Goal: Task Accomplishment & Management: Manage account settings

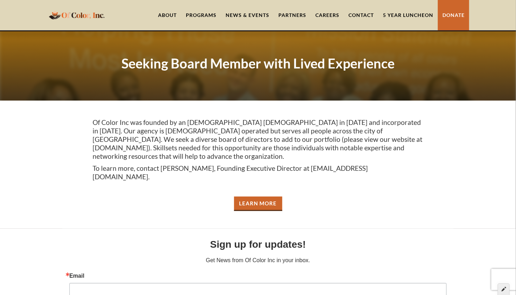
click at [506, 287] on icon at bounding box center [504, 288] width 5 height 5
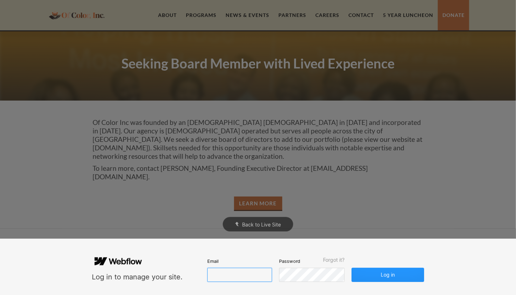
type input "lbrumfield@ofcolorinc.org"
click at [398, 275] on button "Log in" at bounding box center [388, 274] width 73 height 14
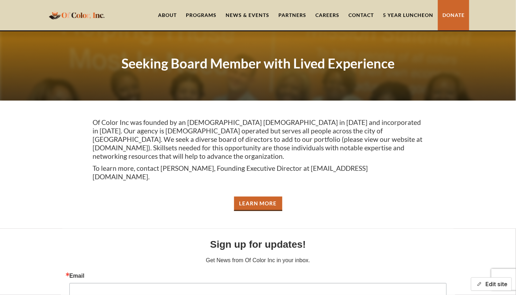
click at [501, 284] on button "Edit site" at bounding box center [491, 283] width 41 height 13
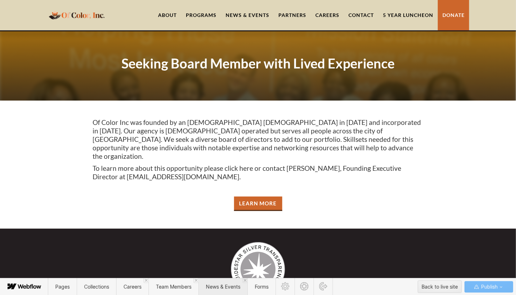
click at [218, 287] on span "News & Events" at bounding box center [223, 286] width 35 height 6
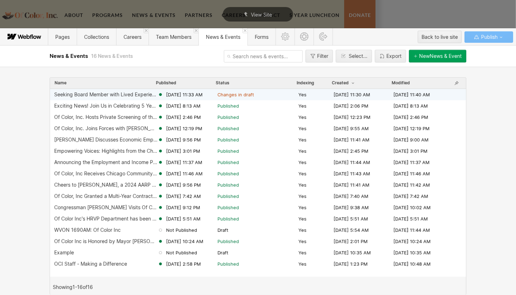
click at [97, 93] on div "Seeking Board Member with Lived Experience" at bounding box center [106, 95] width 104 height 6
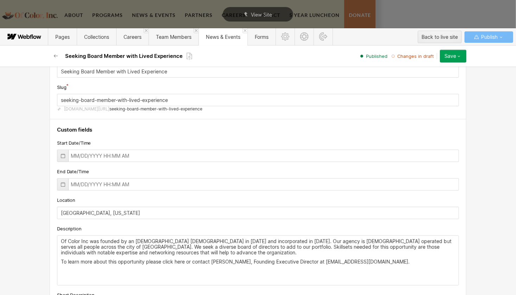
scroll to position [70, 0]
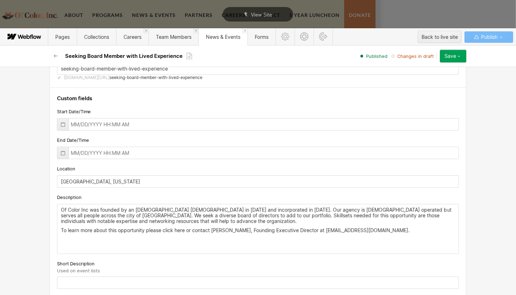
click at [447, 56] on div "Save" at bounding box center [451, 56] width 12 height 6
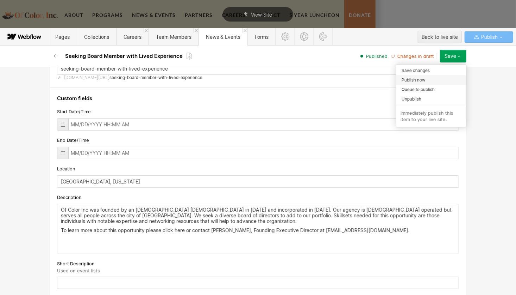
click at [427, 82] on div "Publish now" at bounding box center [432, 80] width 70 height 10
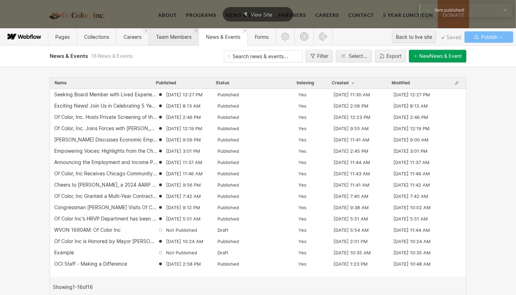
click at [164, 35] on span "Team Members" at bounding box center [174, 37] width 36 height 6
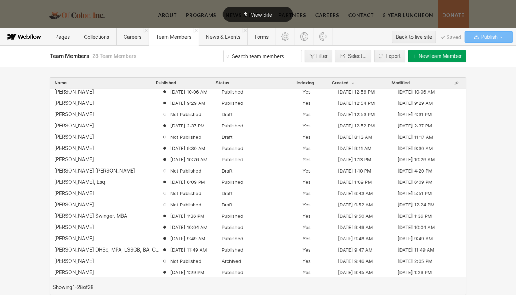
click at [258, 13] on span "View Site" at bounding box center [261, 15] width 21 height 6
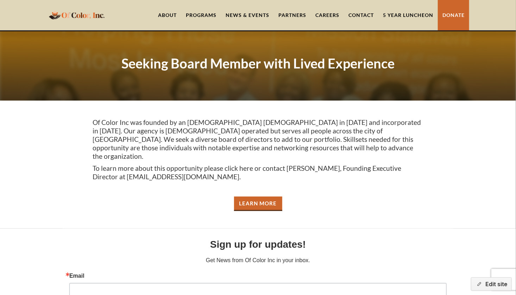
click at [325, 18] on link "Careers" at bounding box center [327, 15] width 33 height 30
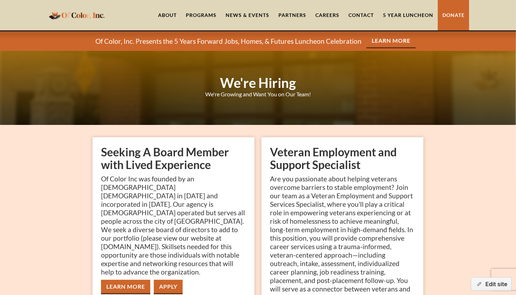
click at [126, 279] on link "Learn More" at bounding box center [125, 286] width 49 height 14
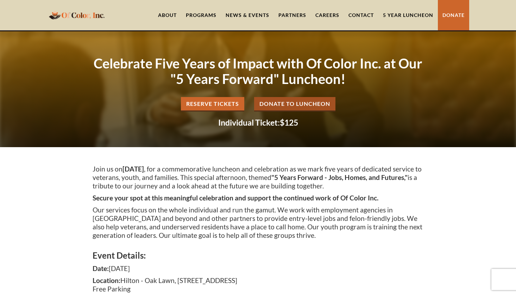
scroll to position [586, 0]
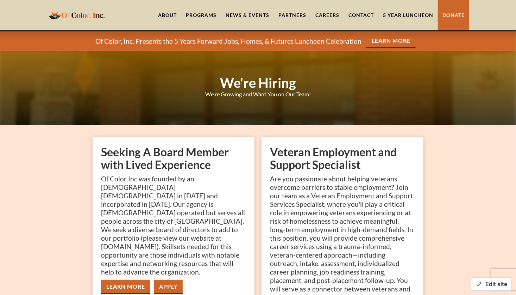
click at [493, 283] on button "Edit site" at bounding box center [491, 283] width 41 height 13
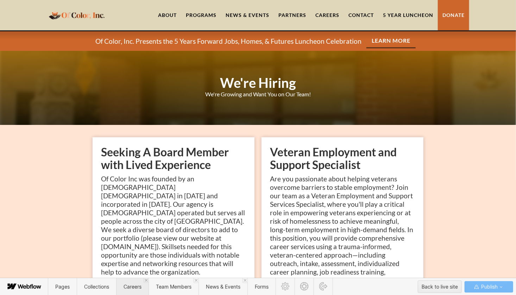
click at [135, 289] on span "Careers" at bounding box center [133, 286] width 18 height 6
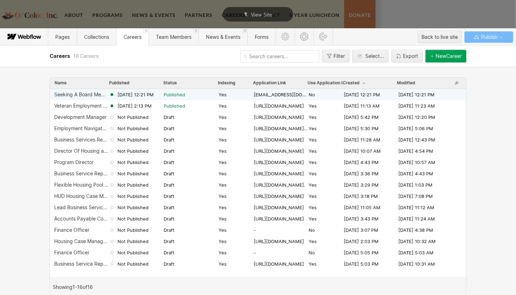
click at [84, 94] on div "Seeking A Board Member with Lived Experience" at bounding box center [81, 95] width 55 height 6
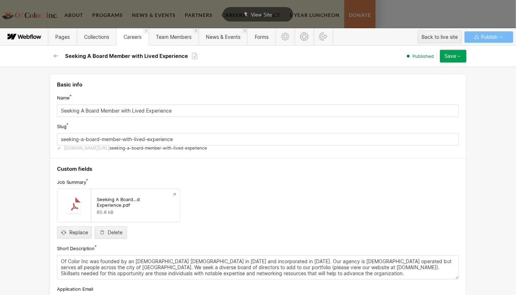
click at [460, 58] on icon "button" at bounding box center [460, 56] width 6 height 6
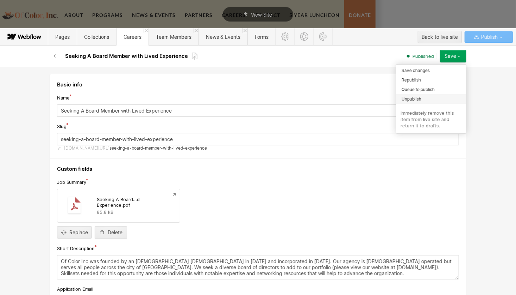
click at [410, 99] on span "Unpublish" at bounding box center [412, 98] width 20 height 7
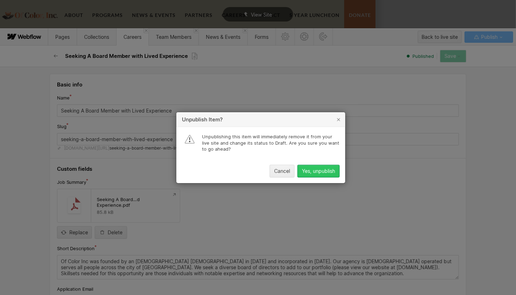
click at [324, 169] on div "Yes, unpublish" at bounding box center [318, 171] width 33 height 6
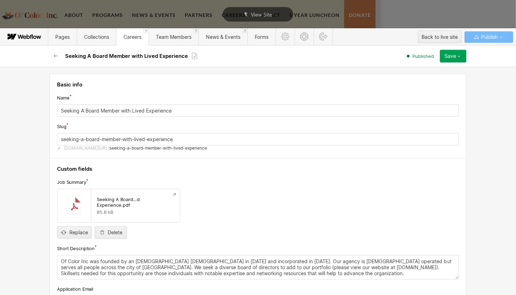
click at [452, 56] on div "Save" at bounding box center [451, 56] width 12 height 6
click at [491, 86] on div at bounding box center [431, 84] width 141 height 111
click at [266, 13] on span "View Site" at bounding box center [261, 15] width 21 height 6
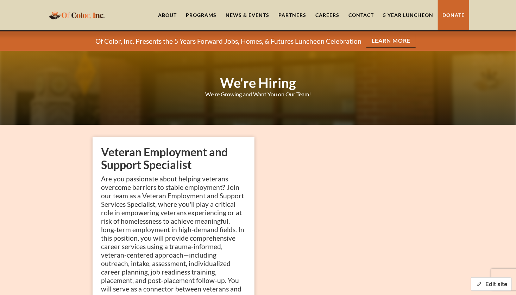
click at [496, 283] on button "Edit site" at bounding box center [491, 283] width 41 height 13
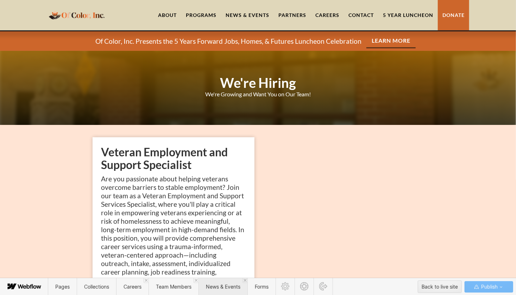
click at [230, 290] on span "News & Events" at bounding box center [223, 286] width 49 height 17
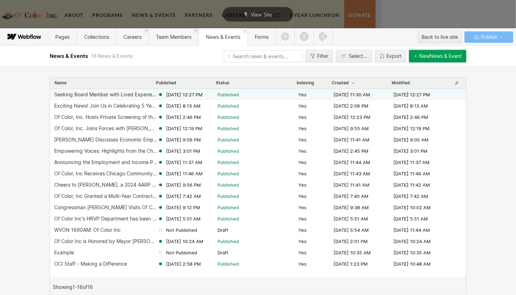
click at [88, 98] on div "Seeking Board Member with Lived Experience Oct 9, 2025 12:27 PM Published Yes O…" at bounding box center [258, 94] width 416 height 11
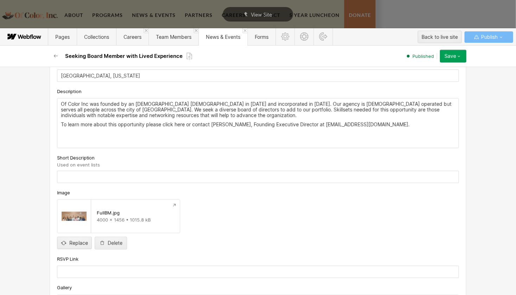
scroll to position [141, 0]
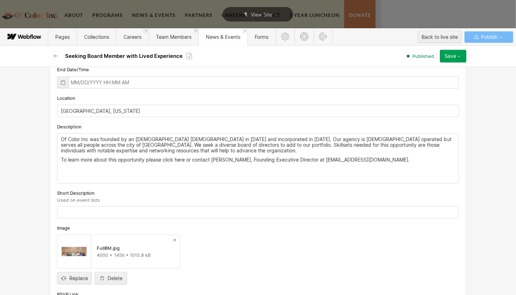
drag, startPoint x: 162, startPoint y: 158, endPoint x: 179, endPoint y: 159, distance: 16.3
click at [179, 159] on p "To learn more about this opportunity please click here or contact [PERSON_NAME]…" at bounding box center [258, 160] width 395 height 6
drag, startPoint x: 184, startPoint y: 158, endPoint x: 162, endPoint y: 157, distance: 21.1
click at [162, 157] on p "To learn more about this opportunity please click here or contact [PERSON_NAME]…" at bounding box center [258, 160] width 395 height 6
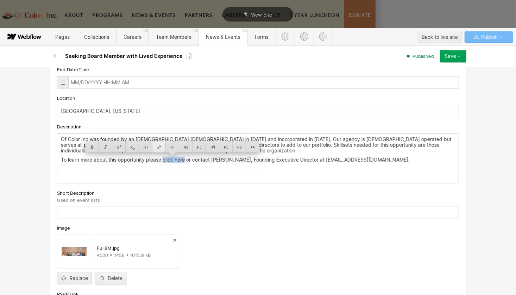
click at [160, 147] on div at bounding box center [159, 146] width 13 height 11
type input "https://cdn.prod.website-files.com/5f15f599d8827b22aee1f4db/68d169226638714e1c0…"
click at [210, 144] on div at bounding box center [216, 146] width 12 height 11
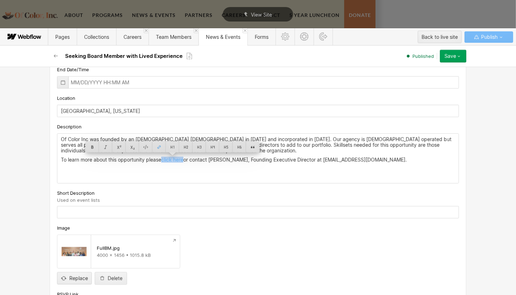
click at [213, 161] on div "Of Color Inc was founded by an African American female in 2016 and incorporated…" at bounding box center [258, 158] width 402 height 49
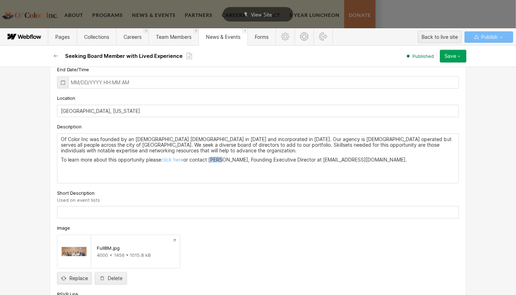
drag, startPoint x: 210, startPoint y: 157, endPoint x: 220, endPoint y: 157, distance: 9.9
click at [220, 157] on p "To learn more about this opportunity please click here or contact Renita White,…" at bounding box center [258, 160] width 395 height 6
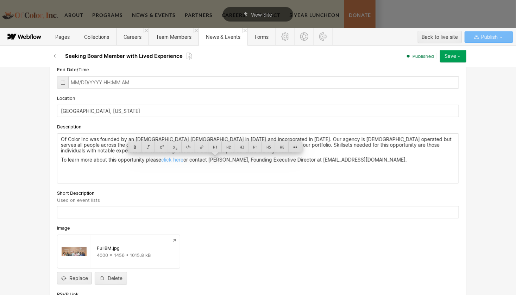
click at [289, 158] on p "To learn more about this opportunity please click here or contact Renita White,…" at bounding box center [258, 160] width 395 height 6
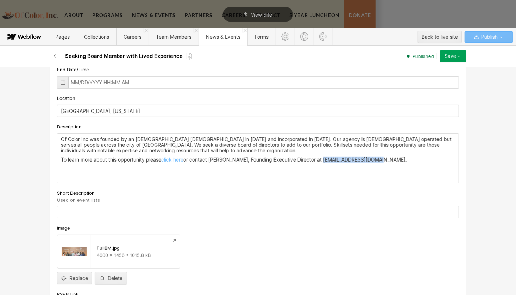
drag, startPoint x: 315, startPoint y: 158, endPoint x: 366, endPoint y: 158, distance: 51.1
click at [366, 158] on p "To learn more about this opportunity please click here or contact Renita White,…" at bounding box center [258, 160] width 395 height 6
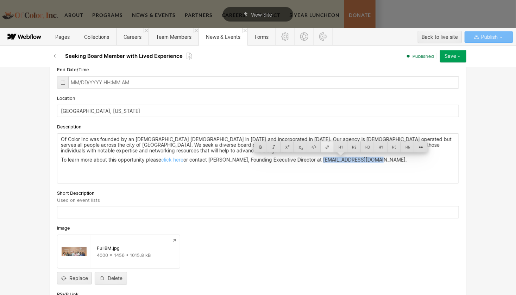
click at [327, 146] on div at bounding box center [327, 146] width 13 height 11
type input "[EMAIL_ADDRESS][DOMAIN_NAME]"
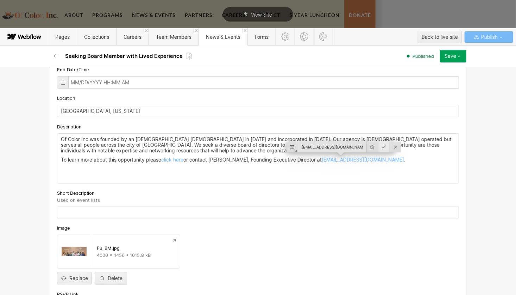
click at [379, 148] on div at bounding box center [385, 146] width 12 height 11
click at [391, 163] on div "Of Color Inc was founded by an African American female in 2016 and incorporated…" at bounding box center [258, 158] width 402 height 49
click at [454, 54] on div "Save" at bounding box center [451, 56] width 12 height 6
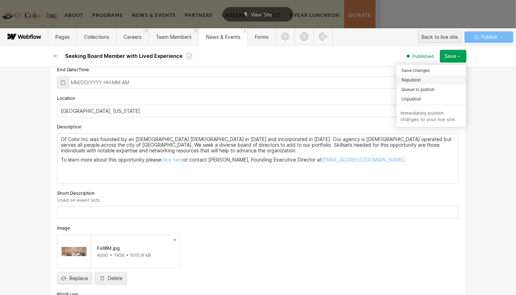
click at [428, 78] on div "Republish" at bounding box center [432, 80] width 70 height 10
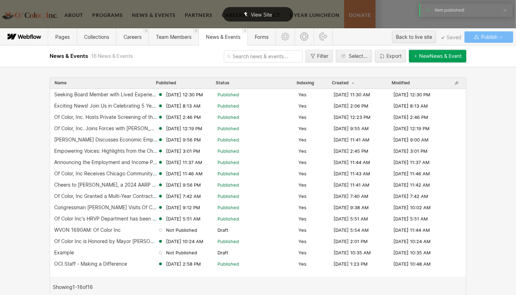
click at [262, 13] on span "View Site" at bounding box center [261, 15] width 21 height 6
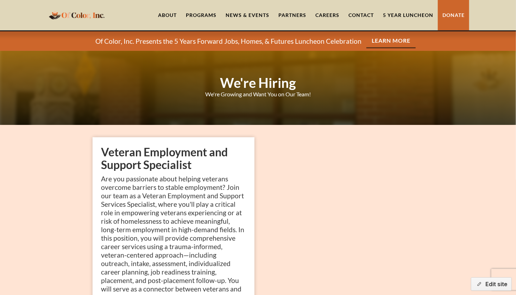
click at [253, 17] on link "News & Events" at bounding box center [247, 15] width 53 height 30
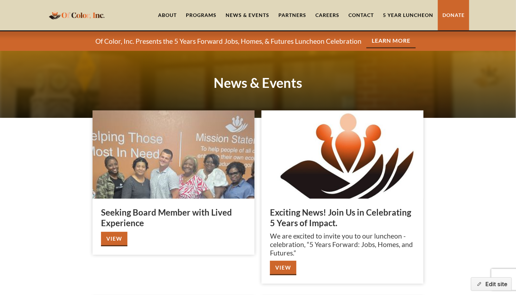
click at [115, 239] on link "View" at bounding box center [114, 238] width 26 height 14
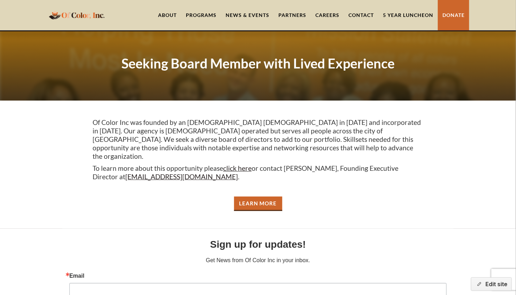
click at [230, 164] on link "click here" at bounding box center [237, 168] width 29 height 8
click at [134, 172] on link "[EMAIL_ADDRESS][DOMAIN_NAME]" at bounding box center [181, 176] width 113 height 8
click at [496, 286] on button "Edit site" at bounding box center [491, 283] width 41 height 13
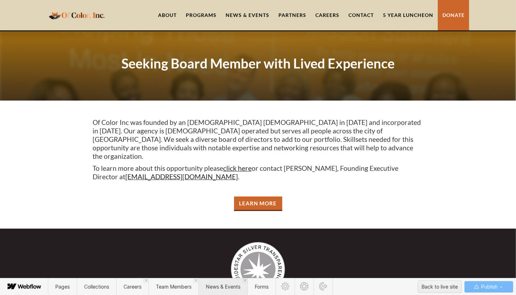
click at [215, 290] on span "News & Events" at bounding box center [223, 286] width 49 height 17
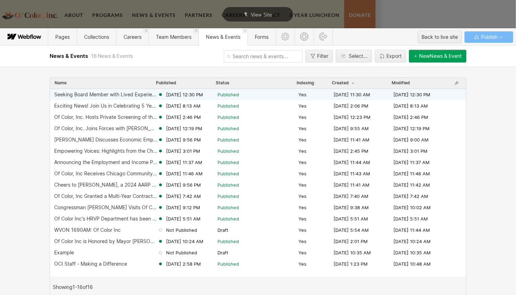
click at [81, 95] on div "Seeking Board Member with Lived Experience" at bounding box center [106, 95] width 104 height 6
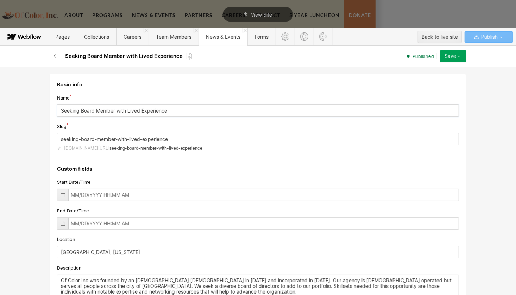
click at [58, 109] on input "Seeking Board Member with Lived Experience" at bounding box center [258, 110] width 402 height 12
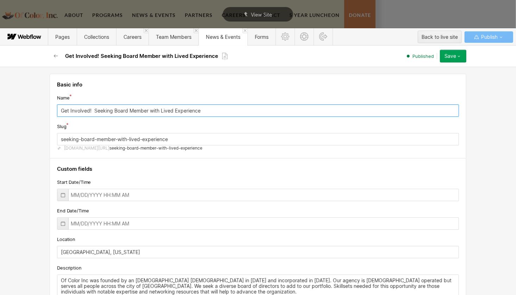
drag, startPoint x: 189, startPoint y: 109, endPoint x: 50, endPoint y: 116, distance: 139.0
click at [44, 118] on div "Basic info Name Get Involved! Seeking Board Member with Lived Experience Slug s…" at bounding box center [258, 181] width 516 height 228
paste input "Make an Impact: Board Opportunity for Changemakers"
type input "Make an Impact: Board Opportunity for Changemakers with Lived Experience"
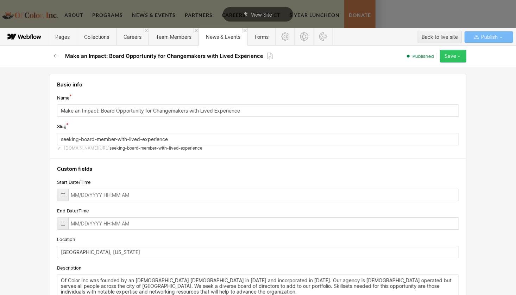
click at [446, 54] on div "Save" at bounding box center [451, 56] width 12 height 6
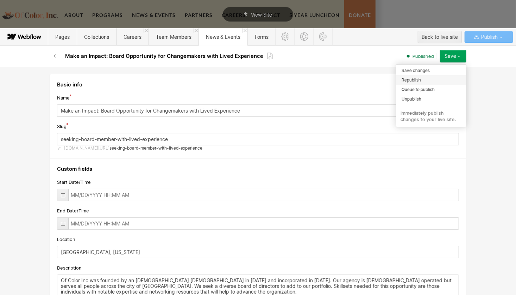
click at [416, 79] on span "Republish" at bounding box center [411, 79] width 19 height 7
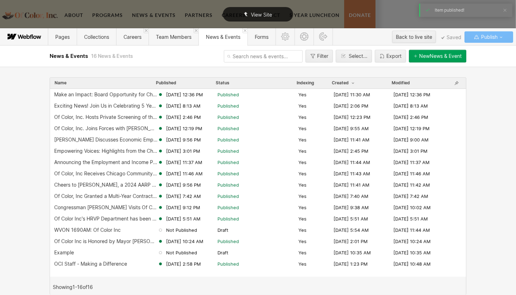
click at [266, 8] on div "View Site" at bounding box center [258, 14] width 70 height 14
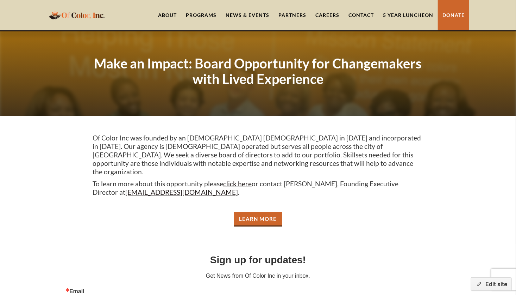
click at [258, 16] on link "News & Events" at bounding box center [247, 15] width 53 height 30
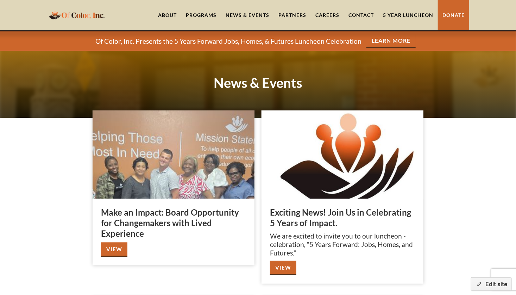
click at [118, 247] on link "View" at bounding box center [114, 249] width 26 height 14
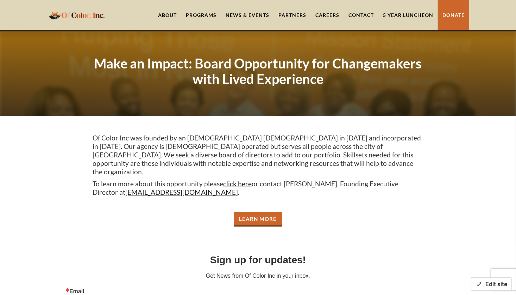
click at [489, 283] on button "Edit site" at bounding box center [491, 283] width 41 height 13
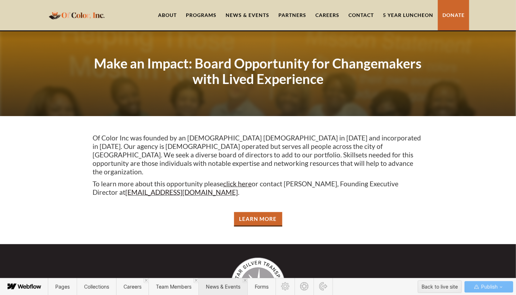
click at [223, 286] on span "News & Events" at bounding box center [223, 286] width 35 height 6
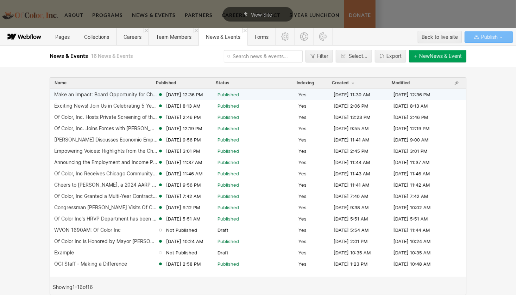
click at [106, 95] on div "Make an Impact: Board Opportunity for Changemakers with Lived Experience" at bounding box center [106, 95] width 104 height 6
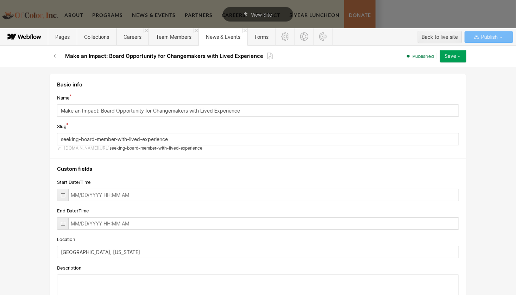
click at [106, 95] on div "Name" at bounding box center [258, 98] width 402 height 8
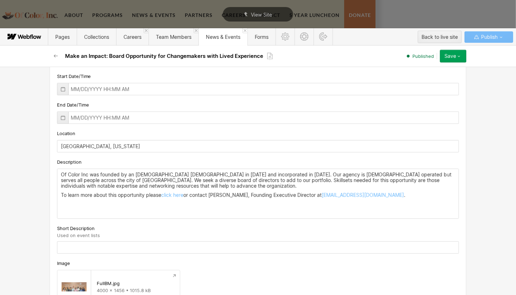
scroll to position [141, 0]
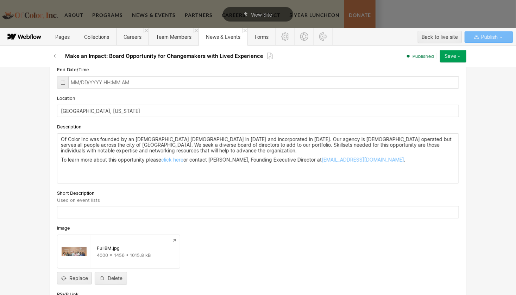
click at [99, 150] on p "Of Color Inc was founded by an [DEMOGRAPHIC_DATA] [DEMOGRAPHIC_DATA] in [DATE] …" at bounding box center [258, 144] width 395 height 17
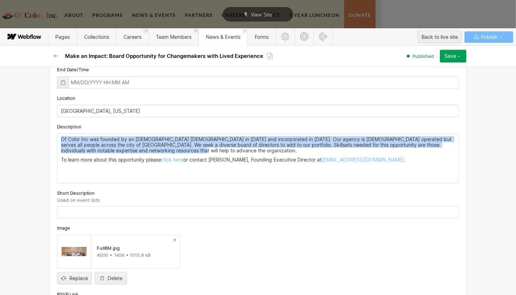
drag, startPoint x: 58, startPoint y: 137, endPoint x: 180, endPoint y: 151, distance: 123.4
click at [180, 151] on div "Of Color Inc was founded by an [DEMOGRAPHIC_DATA] [DEMOGRAPHIC_DATA] in [DATE] …" at bounding box center [258, 158] width 402 height 49
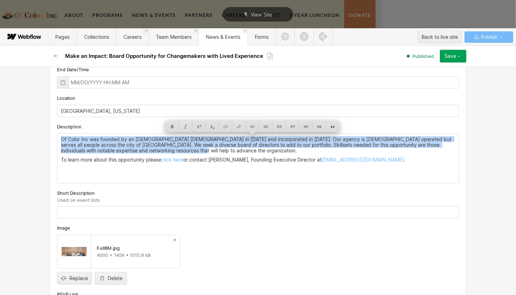
copy p "Of Color Inc was founded by an [DEMOGRAPHIC_DATA] [DEMOGRAPHIC_DATA] in [DATE] …"
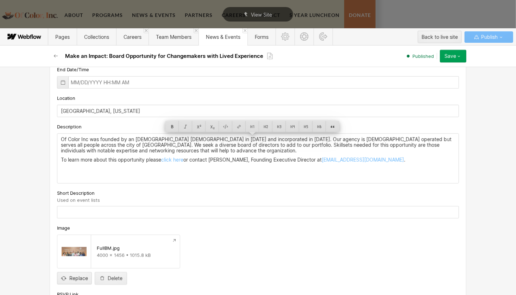
click at [75, 210] on input "text" at bounding box center [258, 212] width 402 height 12
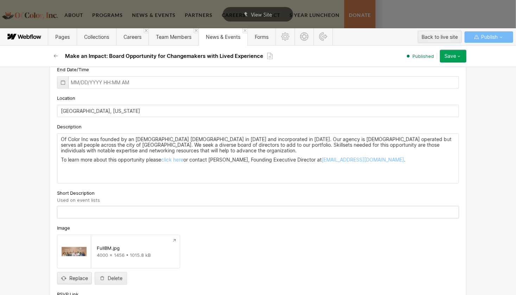
paste input "Of Color Inc was founded by an [DEMOGRAPHIC_DATA] [DEMOGRAPHIC_DATA] in [DATE] …"
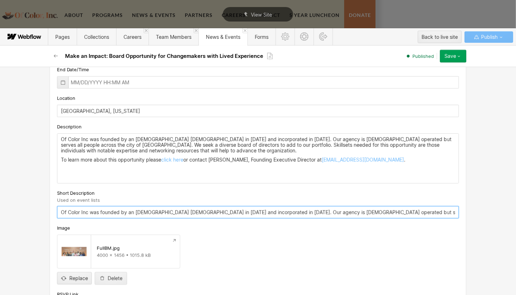
scroll to position [0, 492]
type input "Of Color Inc was founded by an [DEMOGRAPHIC_DATA] [DEMOGRAPHIC_DATA] in [DATE] …"
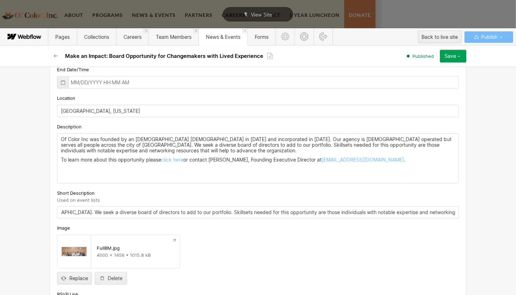
click at [98, 152] on p "Of Color Inc was founded by an [DEMOGRAPHIC_DATA] [DEMOGRAPHIC_DATA] in [DATE] …" at bounding box center [258, 144] width 395 height 17
